Goal: Information Seeking & Learning: Check status

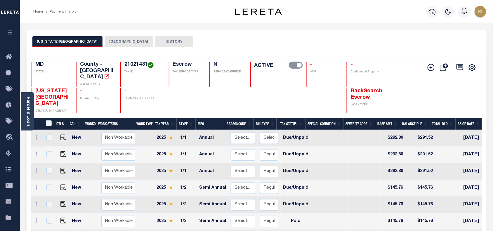
click at [11, 32] on icon "button" at bounding box center [10, 32] width 7 height 5
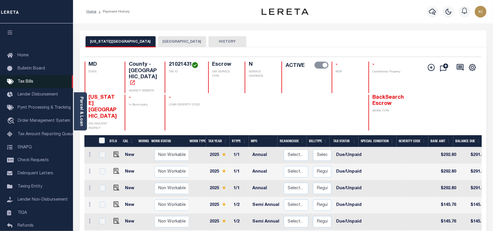
click at [26, 81] on span "Tax Bills" at bounding box center [26, 82] width 16 height 4
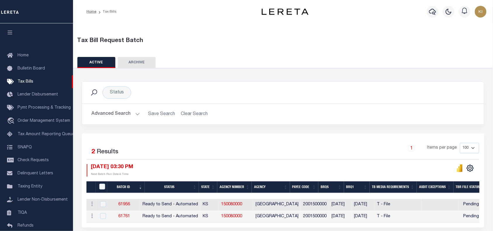
click at [135, 113] on button "Advanced Search" at bounding box center [115, 113] width 48 height 11
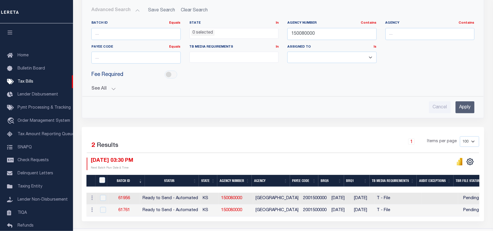
scroll to position [106, 0]
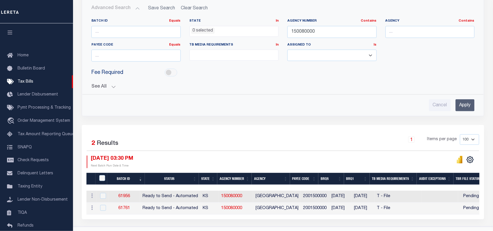
click at [439, 127] on div "Selected 2 Results 1 Items per page 100 200 500 1000 08/19/2025 03:30 PM" at bounding box center [283, 172] width 402 height 94
click at [438, 107] on input "Cancel" at bounding box center [440, 105] width 22 height 12
checkbox input "true"
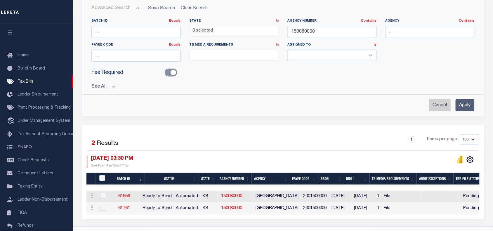
select select
checkbox input "false"
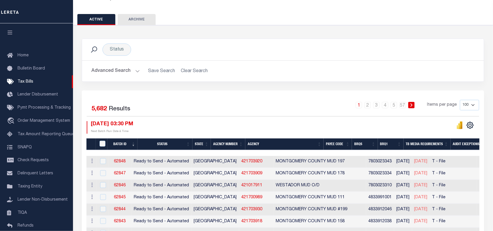
scroll to position [0, 0]
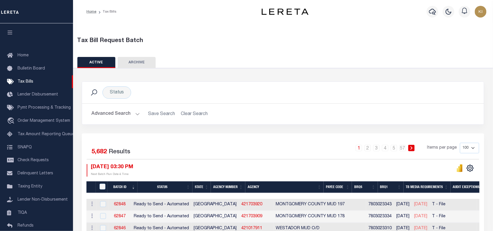
click at [136, 114] on button "Advanced Search" at bounding box center [115, 113] width 48 height 11
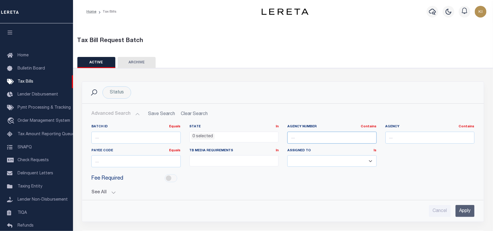
click at [302, 139] on input "text" at bounding box center [331, 138] width 89 height 12
paste input "120050000"
type input "120050000"
click at [465, 215] on input "Apply" at bounding box center [464, 211] width 19 height 12
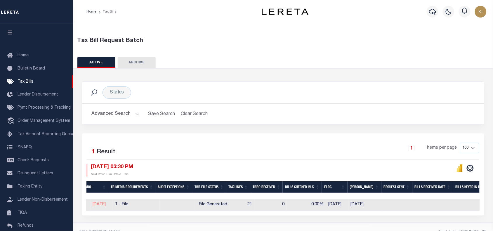
scroll to position [0, 301]
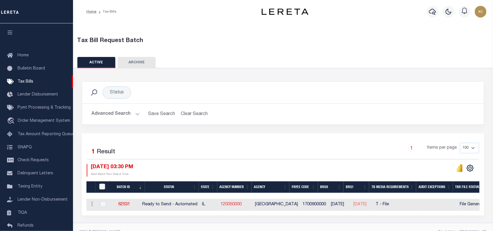
click at [236, 205] on link "120050000" at bounding box center [231, 204] width 21 height 4
checkbox input "true"
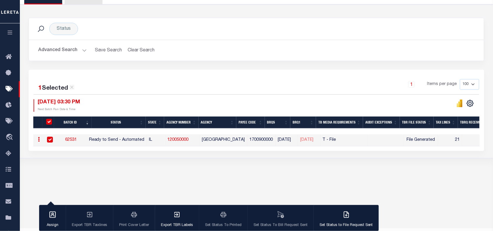
scroll to position [76, 0]
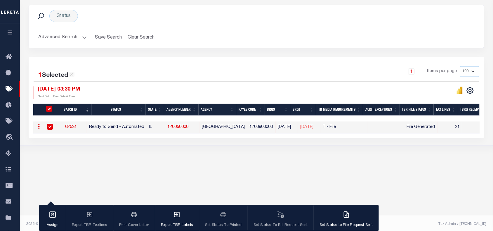
click at [73, 126] on link "62531" at bounding box center [71, 127] width 12 height 4
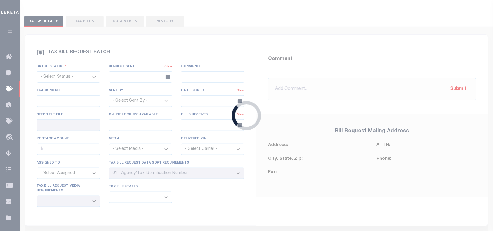
select select "RTA"
type input "No"
select select "29"
select select "22"
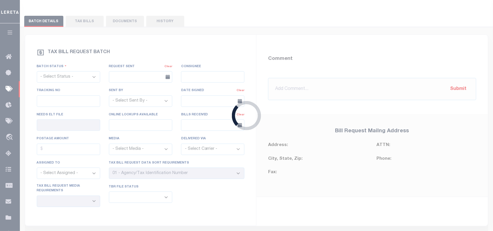
select select "2"
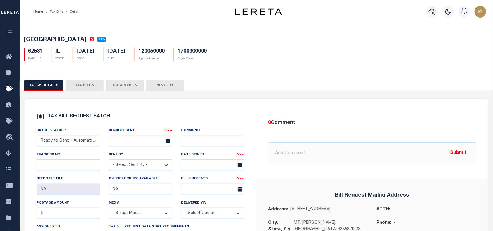
click at [82, 87] on button "TAX BILLS" at bounding box center [85, 85] width 38 height 11
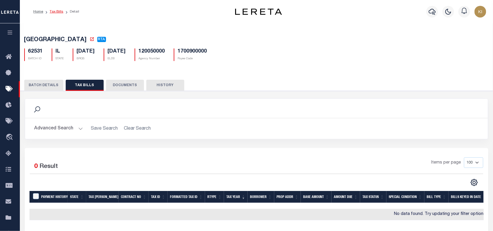
click at [56, 12] on link "Tax Bills" at bounding box center [57, 12] width 14 height 4
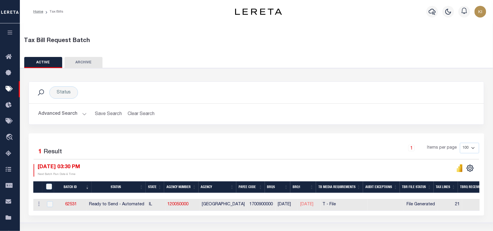
scroll to position [78, 0]
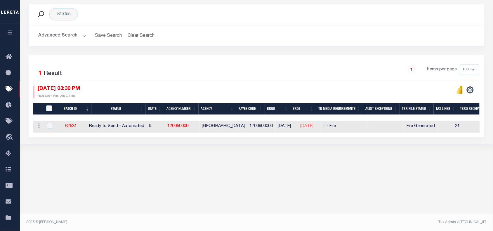
click at [81, 34] on button "Advanced Search" at bounding box center [62, 35] width 48 height 11
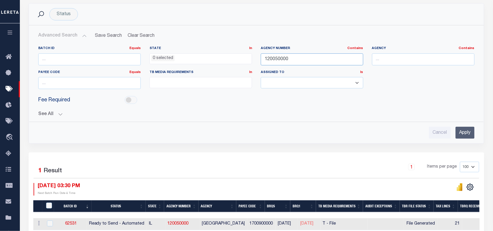
click at [275, 60] on input "120050000" at bounding box center [312, 59] width 102 height 12
paste input "37062062"
type input "370620620"
click at [466, 135] on input "Apply" at bounding box center [464, 133] width 19 height 12
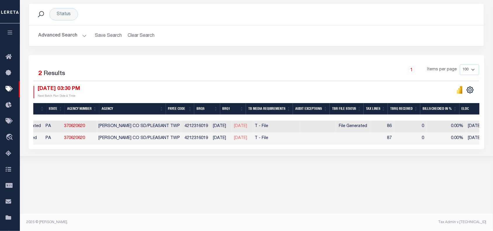
scroll to position [0, 106]
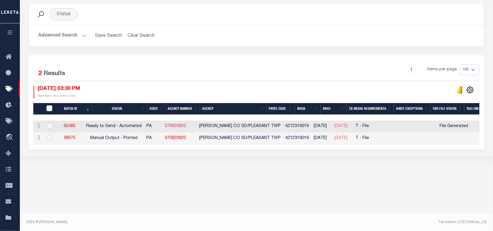
click at [183, 127] on link "370620620" at bounding box center [175, 126] width 21 height 4
checkbox input "true"
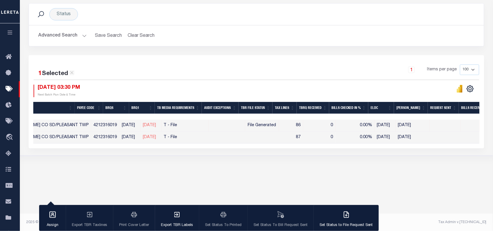
scroll to position [0, 156]
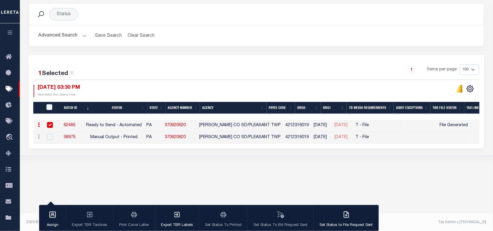
click at [304, 69] on div "1 Items per page 100 200 500 1000" at bounding box center [313, 72] width 332 height 15
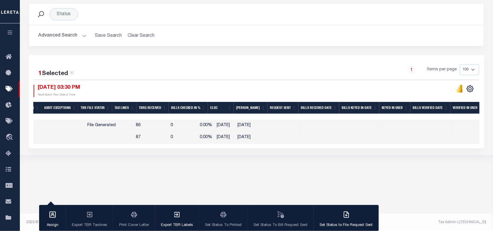
scroll to position [0, 460]
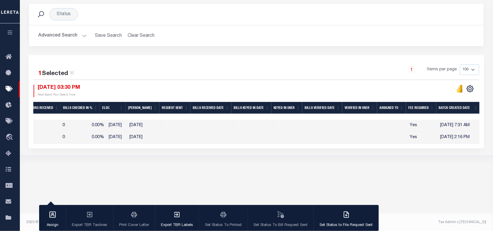
click at [82, 36] on button "Advanced Search" at bounding box center [62, 35] width 48 height 11
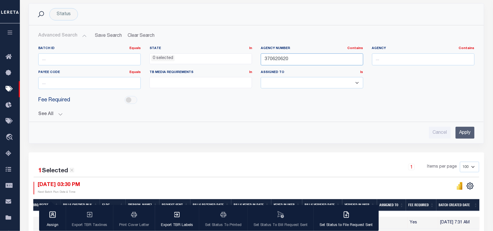
click at [277, 57] on input "370620620" at bounding box center [312, 59] width 102 height 12
paste input "02007000"
type input "020070000"
click at [467, 131] on input "Apply" at bounding box center [464, 133] width 19 height 12
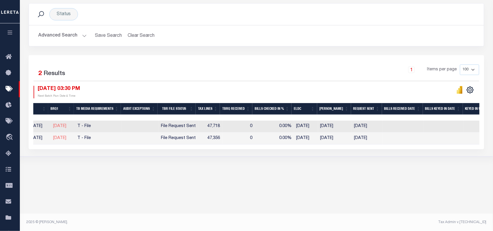
scroll to position [0, 142]
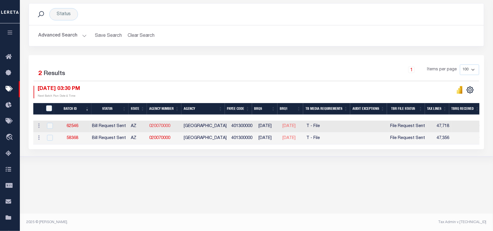
click at [161, 126] on link "020070000" at bounding box center [159, 126] width 21 height 4
checkbox input "true"
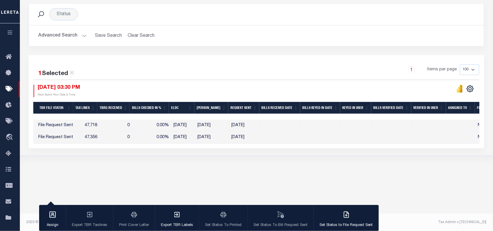
scroll to position [0, 422]
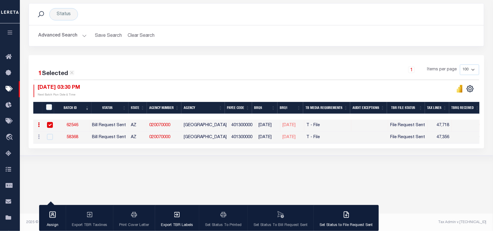
click at [248, 82] on div "1 Selected 2 Results 1 Items per page 100 200 500 1000 08/19/2025 03:30 PM Next…" at bounding box center [256, 81] width 455 height 33
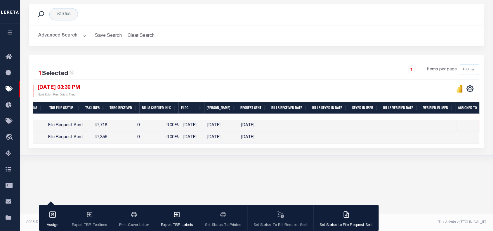
scroll to position [0, 81]
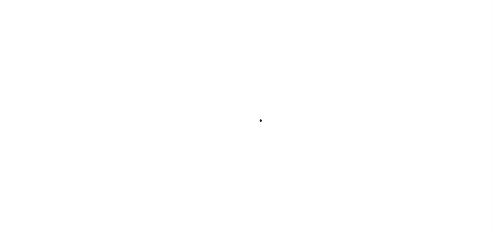
select select
checkbox input "false"
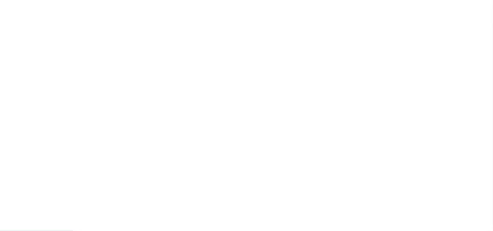
checkbox input "false"
type input "1700900000"
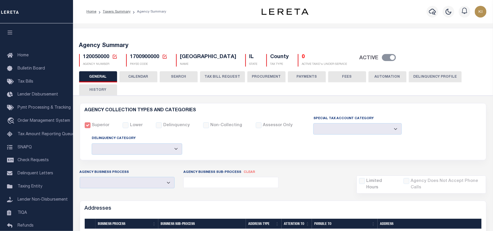
click at [136, 79] on button "CALENDAR" at bounding box center [138, 76] width 38 height 11
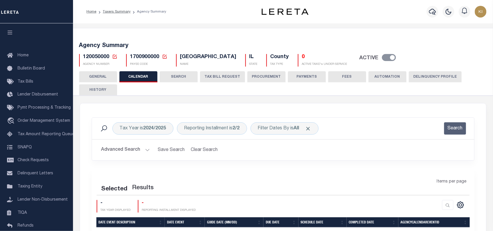
checkbox input "false"
type input "1"
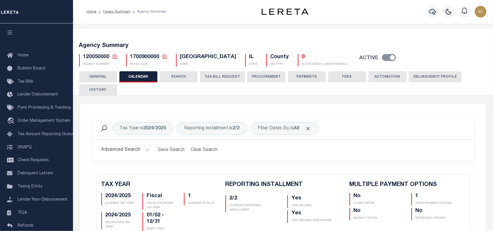
click at [101, 90] on button "HISTORY" at bounding box center [98, 89] width 38 height 11
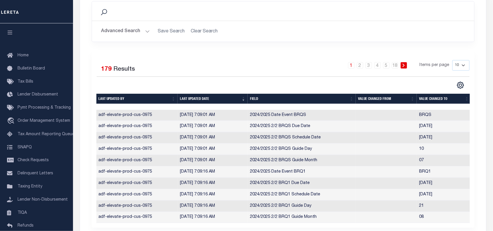
scroll to position [119, 0]
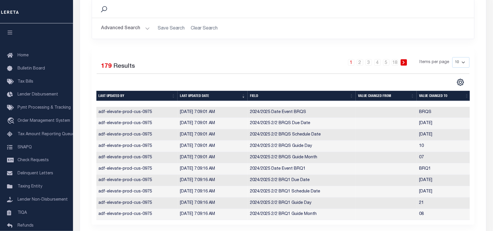
click at [10, 34] on icon "button" at bounding box center [10, 32] width 7 height 5
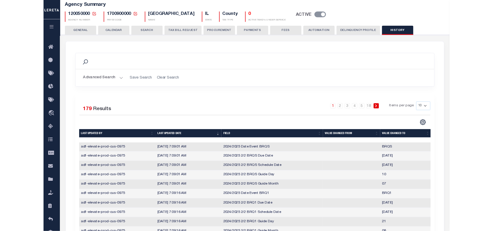
scroll to position [41, 0]
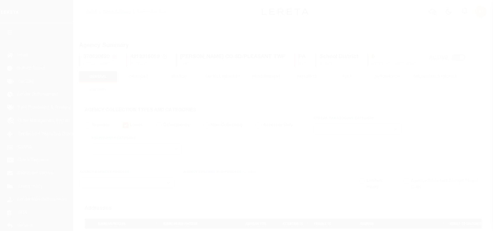
select select
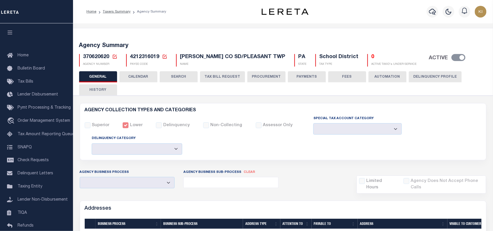
click at [140, 76] on button "CALENDAR" at bounding box center [138, 76] width 38 height 11
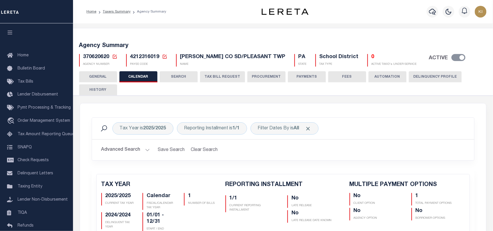
checkbox input "false"
type input "1"
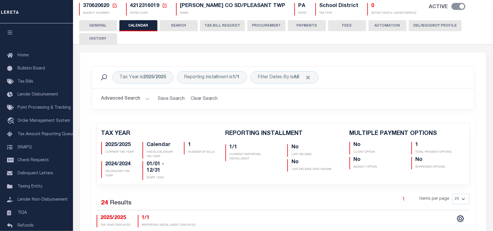
scroll to position [28, 0]
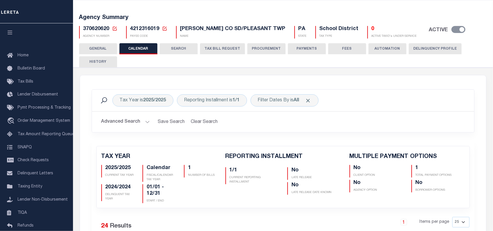
click at [104, 62] on button "HISTORY" at bounding box center [98, 61] width 38 height 11
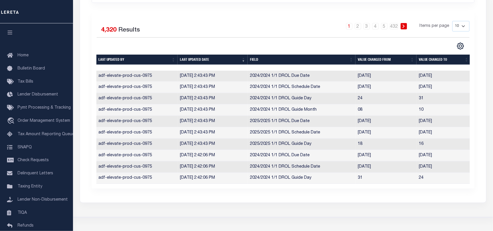
scroll to position [156, 0]
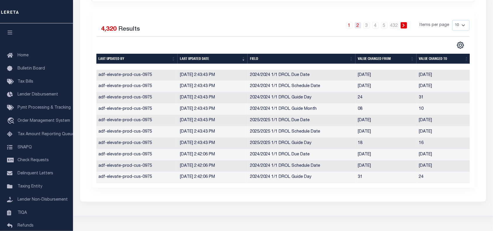
click at [358, 25] on link "2" at bounding box center [358, 25] width 6 height 6
click at [366, 25] on link "3" at bounding box center [366, 25] width 6 height 6
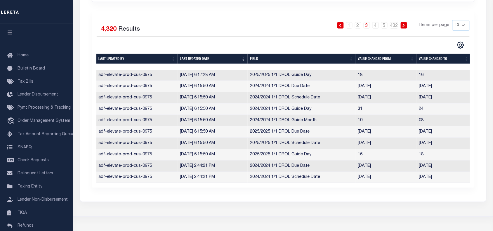
click at [463, 27] on select "10 25 50 100" at bounding box center [460, 25] width 17 height 11
select select "100"
click at [452, 20] on select "10 25 50 100" at bounding box center [460, 25] width 17 height 11
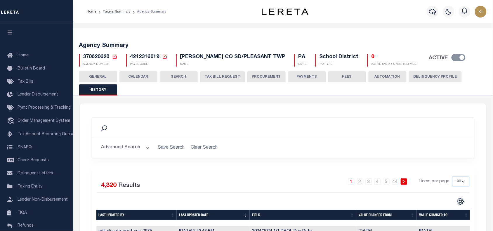
scroll to position [81, 0]
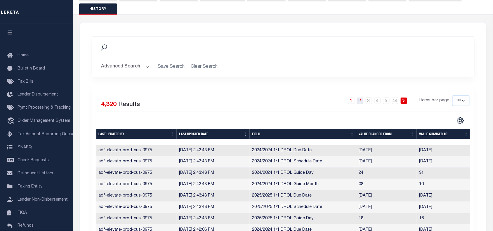
click at [359, 102] on link "2" at bounding box center [360, 100] width 6 height 6
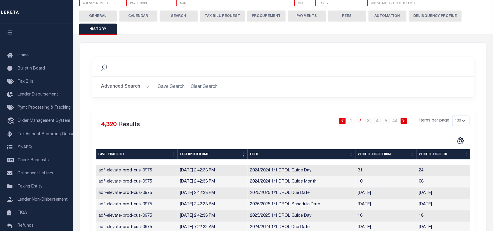
scroll to position [0, 0]
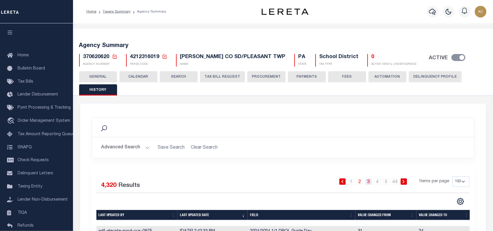
click at [369, 181] on link "3" at bounding box center [368, 181] width 6 height 6
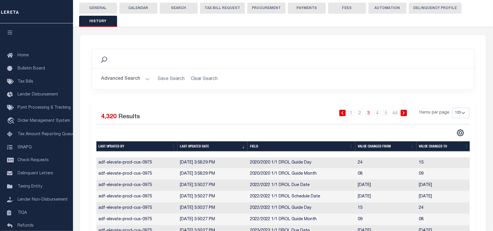
scroll to position [66, 0]
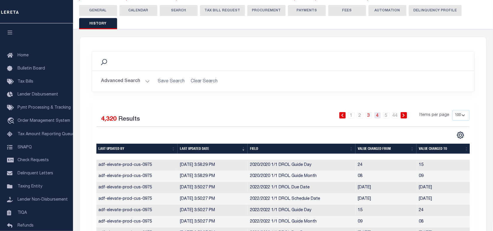
click at [377, 117] on link "4" at bounding box center [377, 115] width 6 height 6
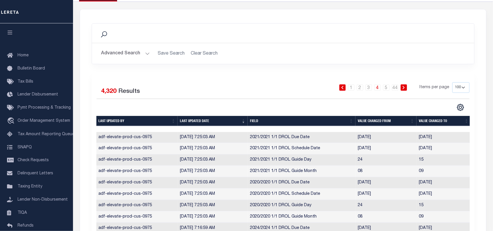
scroll to position [0, 0]
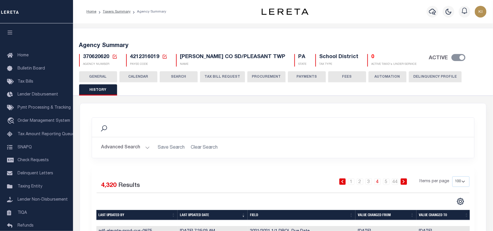
click at [135, 76] on button "CALENDAR" at bounding box center [138, 76] width 38 height 11
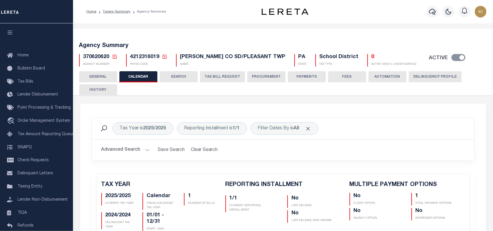
click at [214, 76] on button "TAX BILL REQUEST" at bounding box center [222, 76] width 45 height 11
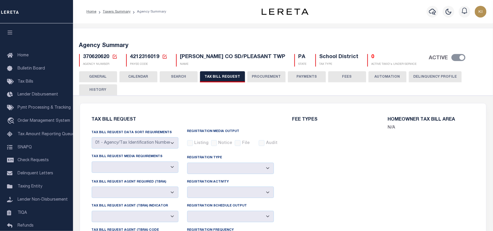
select select "29"
select select "22"
select select "false"
select select "15"
select select "1"
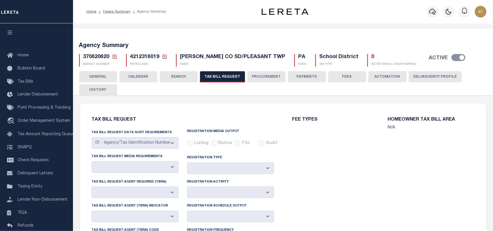
select select
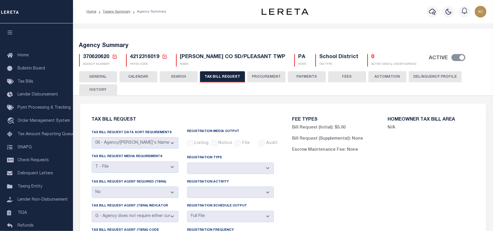
click at [105, 87] on button "HISTORY" at bounding box center [98, 89] width 38 height 11
select select "100"
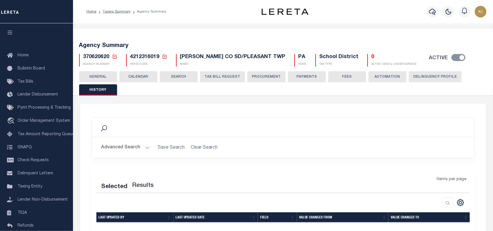
select select "100"
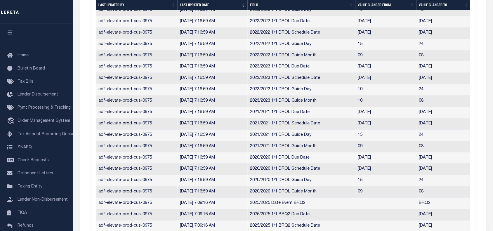
scroll to position [369, 0]
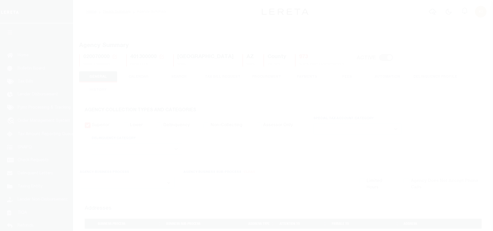
select select
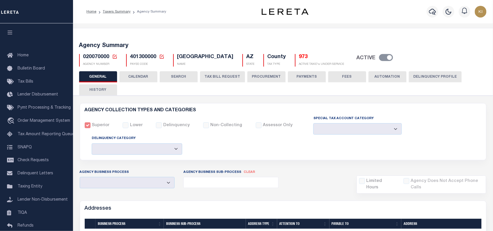
click at [146, 76] on button "CALENDAR" at bounding box center [138, 76] width 38 height 11
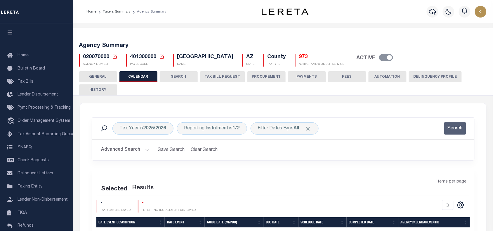
checkbox input "false"
type input "1"
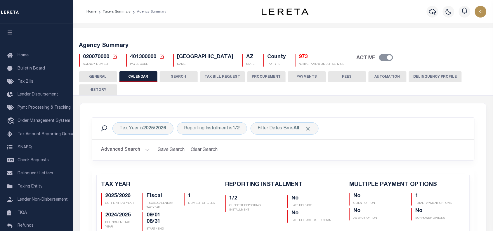
click at [107, 91] on button "HISTORY" at bounding box center [98, 89] width 38 height 11
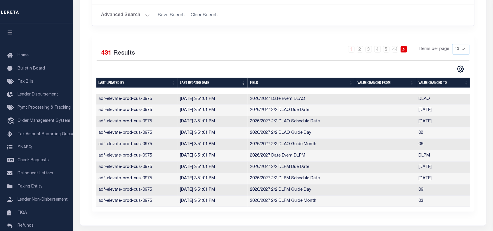
scroll to position [136, 0]
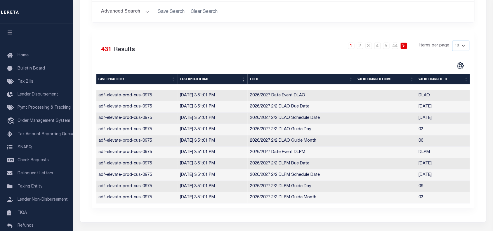
click at [462, 46] on select "10 25 50 100" at bounding box center [460, 46] width 17 height 11
select select "100"
click at [452, 41] on select "10 25 50 100" at bounding box center [460, 46] width 17 height 11
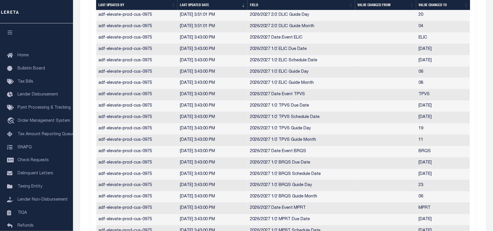
scroll to position [358, 0]
